Goal: Task Accomplishment & Management: Manage account settings

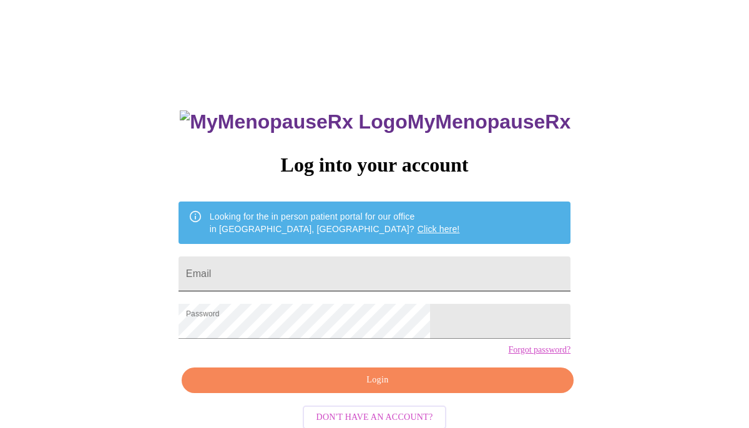
click at [373, 278] on input "Email" at bounding box center [375, 274] width 392 height 35
type input "[EMAIL_ADDRESS][DOMAIN_NAME]"
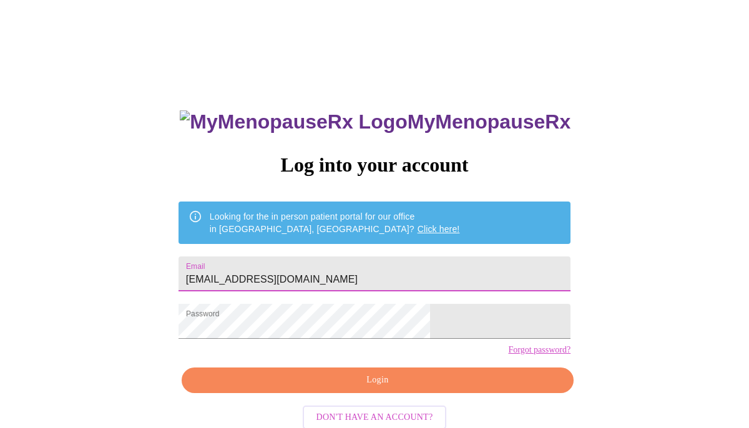
click at [391, 388] on span "Login" at bounding box center [377, 381] width 363 height 16
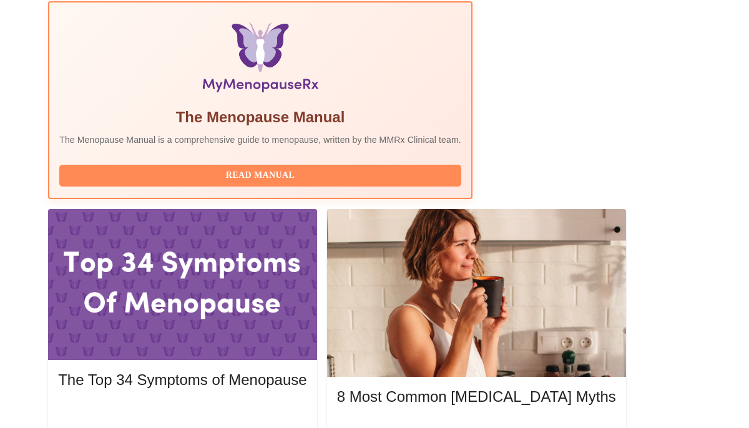
scroll to position [415, 0]
